Goal: Complete application form

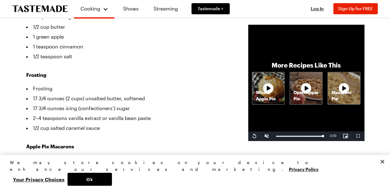
scroll to position [185, 0]
click at [112, 178] on button "Ok" at bounding box center [89, 178] width 44 height 13
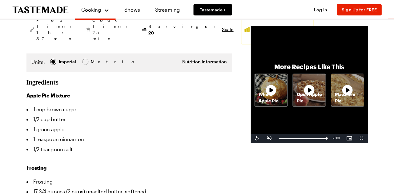
scroll to position [31, 0]
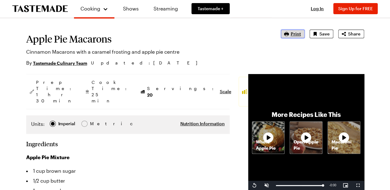
click at [294, 34] on span "Print" at bounding box center [295, 34] width 10 height 6
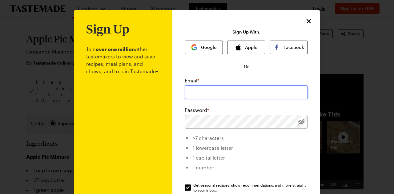
click at [219, 91] on input "email" at bounding box center [246, 93] width 123 height 14
type input "[EMAIL_ADDRESS][DOMAIN_NAME]"
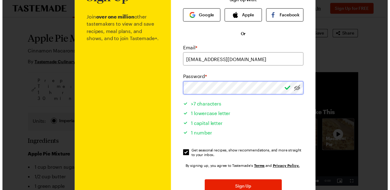
scroll to position [62, 0]
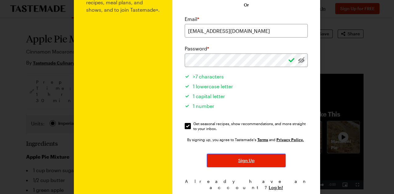
drag, startPoint x: 245, startPoint y: 162, endPoint x: 283, endPoint y: 169, distance: 38.1
click at [246, 162] on span "Sign Up" at bounding box center [246, 161] width 16 height 6
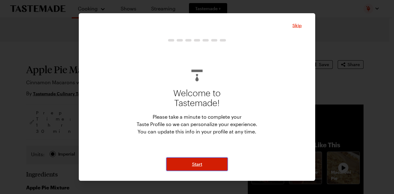
click at [211, 163] on button "Start" at bounding box center [197, 165] width 62 height 14
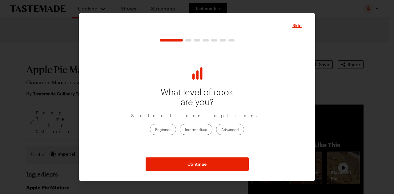
click at [223, 130] on label "Advanced" at bounding box center [230, 129] width 28 height 11
click at [221, 130] on input "Advanced" at bounding box center [221, 130] width 0 height 0
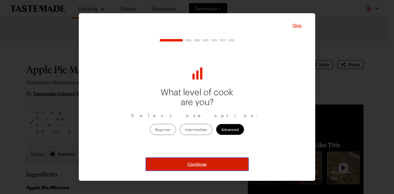
click at [205, 161] on span "Continue" at bounding box center [197, 164] width 19 height 6
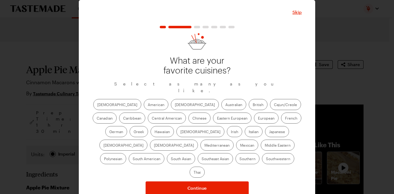
click at [144, 99] on label "American" at bounding box center [156, 104] width 25 height 11
click at [148, 105] on input "American" at bounding box center [148, 105] width 0 height 0
click at [188, 115] on label "Chinese" at bounding box center [199, 118] width 22 height 11
click at [192, 119] on input "Chinese" at bounding box center [192, 119] width 0 height 0
click at [188, 115] on label "Chinese" at bounding box center [199, 118] width 22 height 11
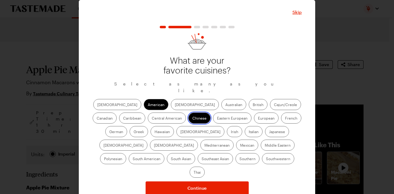
click at [192, 119] on input "Chinese" at bounding box center [192, 119] width 0 height 0
click at [234, 140] on label "Mediterranean" at bounding box center [216, 145] width 33 height 11
click at [204, 146] on input "Mediterranean" at bounding box center [204, 146] width 0 height 0
click at [245, 130] on label "Italian" at bounding box center [254, 131] width 18 height 11
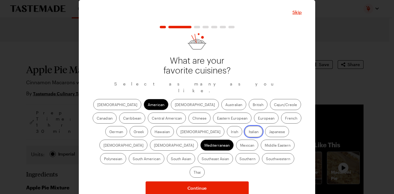
click at [249, 132] on input "Italian" at bounding box center [249, 132] width 0 height 0
click at [236, 141] on label "Mexican" at bounding box center [247, 145] width 22 height 11
click at [240, 146] on input "Mexican" at bounding box center [240, 146] width 0 height 0
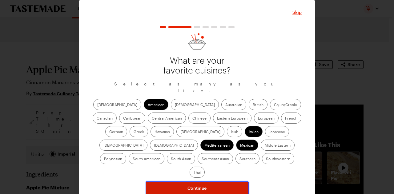
click at [200, 185] on span "Continue" at bounding box center [197, 188] width 19 height 6
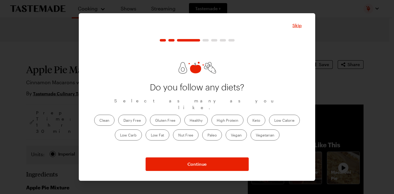
click at [105, 119] on label "Clean" at bounding box center [104, 120] width 20 height 11
click at [99, 121] on input "Clean" at bounding box center [99, 121] width 0 height 0
click at [201, 118] on label "Healthy" at bounding box center [195, 120] width 23 height 11
click at [190, 121] on input "Healthy" at bounding box center [190, 121] width 0 height 0
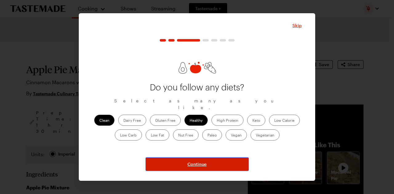
click at [201, 163] on span "Continue" at bounding box center [197, 164] width 19 height 6
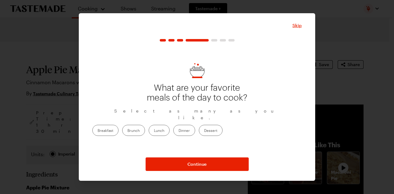
click at [145, 126] on label "Brunch" at bounding box center [133, 130] width 23 height 11
click at [127, 131] on input "Brunch" at bounding box center [127, 131] width 0 height 0
click at [223, 127] on label "Dessert" at bounding box center [211, 130] width 24 height 11
click at [223, 125] on label "Dessert" at bounding box center [211, 130] width 24 height 11
click at [204, 131] on input "Dessert" at bounding box center [204, 131] width 0 height 0
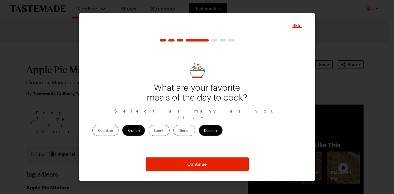
click at [170, 125] on label "Lunch" at bounding box center [159, 130] width 21 height 11
click at [154, 131] on input "Lunch" at bounding box center [154, 131] width 0 height 0
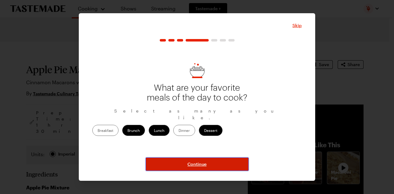
click at [189, 164] on span "Continue" at bounding box center [197, 164] width 19 height 6
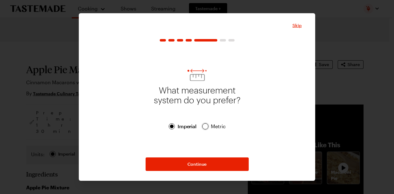
click at [207, 127] on div at bounding box center [206, 127] width 4 height 4
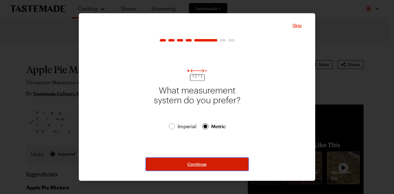
click at [203, 164] on span "Continue" at bounding box center [197, 164] width 19 height 6
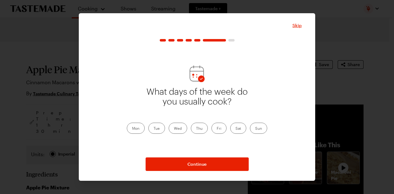
click at [137, 129] on label "Mon" at bounding box center [136, 128] width 18 height 11
click at [132, 129] on input "Mon" at bounding box center [132, 129] width 0 height 0
click at [157, 132] on label "Tue" at bounding box center [156, 128] width 17 height 11
click at [154, 129] on input "Tue" at bounding box center [154, 129] width 0 height 0
click at [180, 133] on label "Wed" at bounding box center [178, 128] width 18 height 11
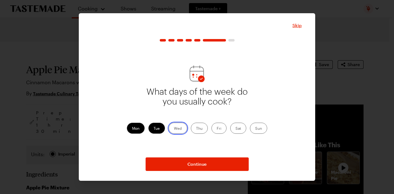
click at [174, 129] on input "Wed" at bounding box center [174, 129] width 0 height 0
click at [196, 131] on label "Thu" at bounding box center [199, 128] width 17 height 11
click at [196, 129] on input "Thu" at bounding box center [196, 129] width 0 height 0
click at [259, 130] on label "Sun" at bounding box center [258, 128] width 17 height 11
click at [255, 129] on input "Sun" at bounding box center [255, 129] width 0 height 0
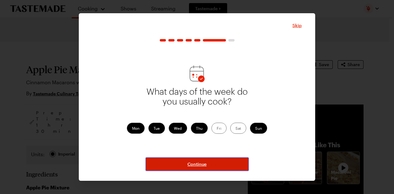
click at [195, 163] on span "Continue" at bounding box center [197, 164] width 19 height 6
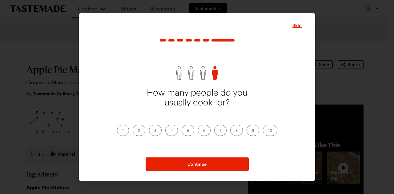
click at [173, 129] on label "4" at bounding box center [171, 130] width 13 height 11
click at [171, 131] on input "4" at bounding box center [171, 131] width 0 height 0
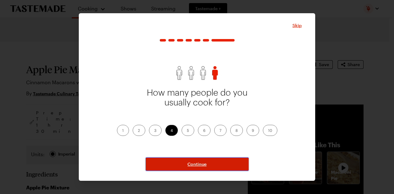
click at [185, 162] on button "Continue" at bounding box center [197, 165] width 103 height 14
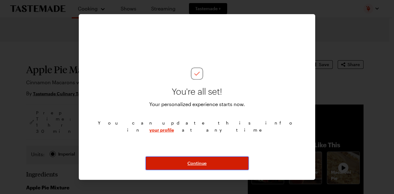
click at [197, 165] on span "Continue" at bounding box center [197, 163] width 19 height 6
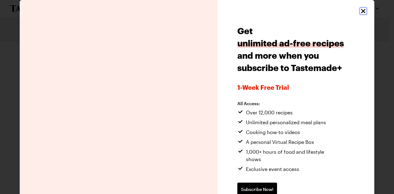
click at [360, 11] on icon "Close" at bounding box center [363, 10] width 7 height 7
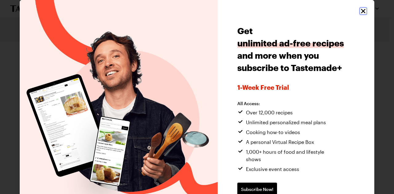
type textarea "x"
